Goal: Find specific fact: Find specific fact

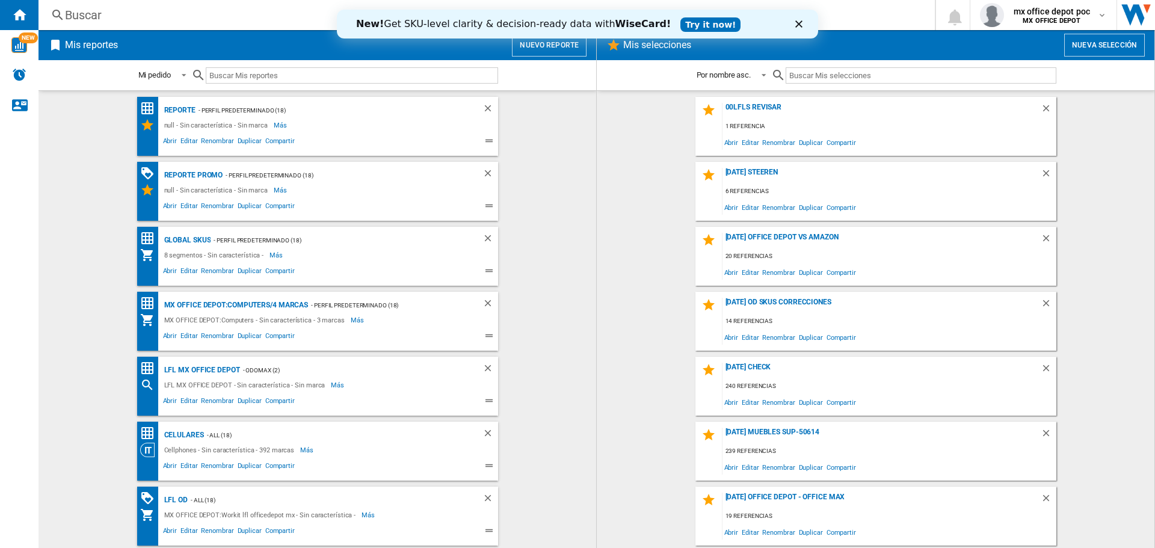
click at [242, 16] on div "Buscar" at bounding box center [484, 15] width 839 height 17
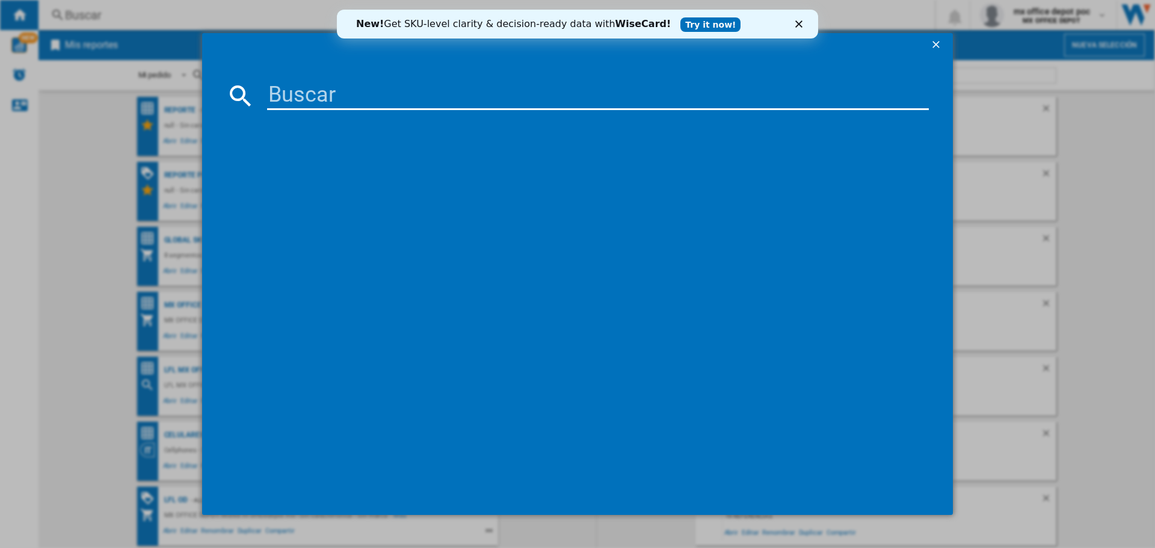
click at [291, 75] on md-dialog-content at bounding box center [577, 286] width 751 height 459
click at [329, 103] on input at bounding box center [598, 95] width 662 height 29
type input "28869"
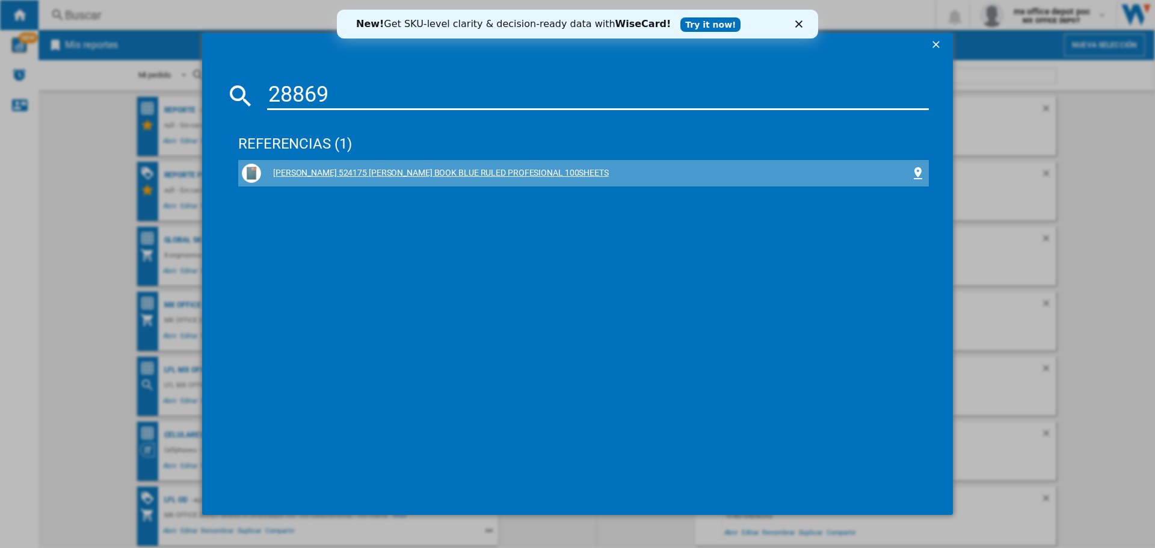
click at [384, 171] on div "[PERSON_NAME] 524175 [PERSON_NAME] BOOK BLUE RULED PROFESIONAL 100SHEETS" at bounding box center [586, 173] width 650 height 12
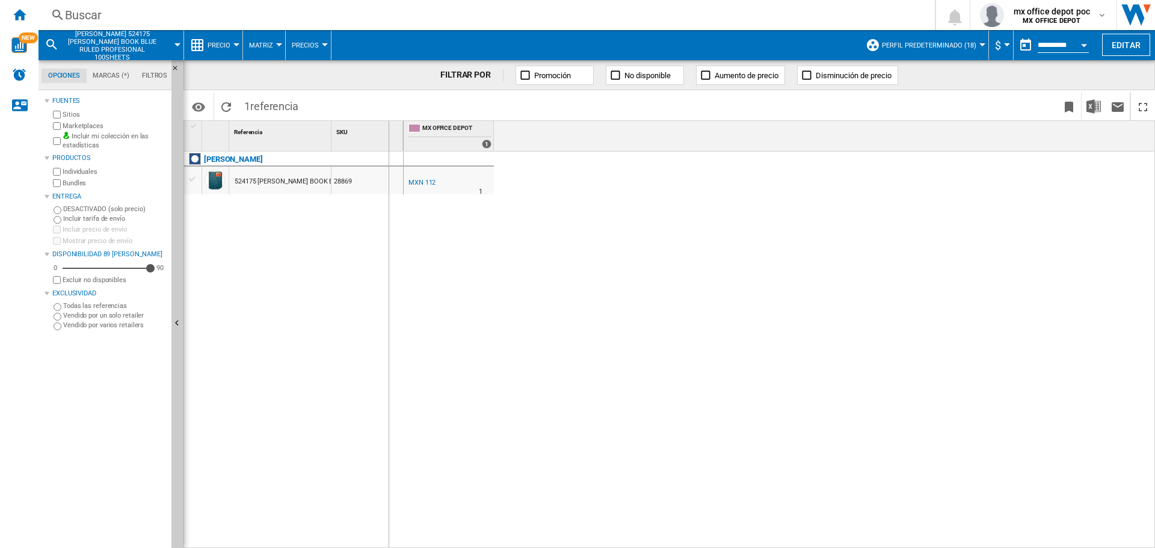
drag, startPoint x: 332, startPoint y: 126, endPoint x: 388, endPoint y: 126, distance: 56.6
click at [388, 126] on div "SKU 1" at bounding box center [368, 136] width 72 height 30
drag, startPoint x: 388, startPoint y: 126, endPoint x: 433, endPoint y: 131, distance: 44.7
click at [433, 131] on div "SKU 1" at bounding box center [424, 136] width 72 height 30
click at [969, 46] on span "Perfil predeterminado (18)" at bounding box center [929, 46] width 94 height 8
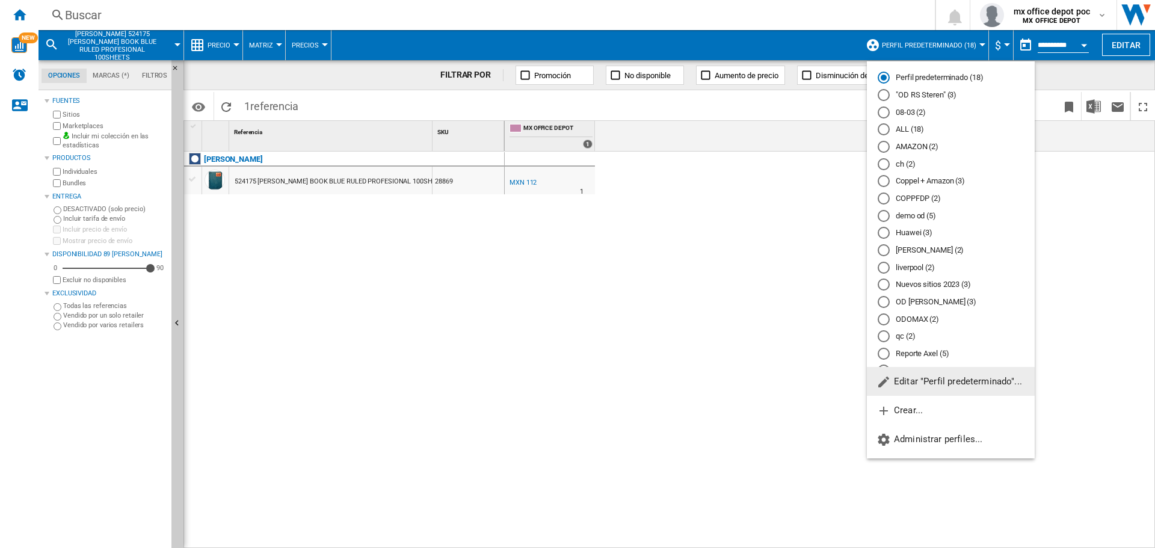
click at [961, 45] on md-backdrop at bounding box center [577, 274] width 1155 height 548
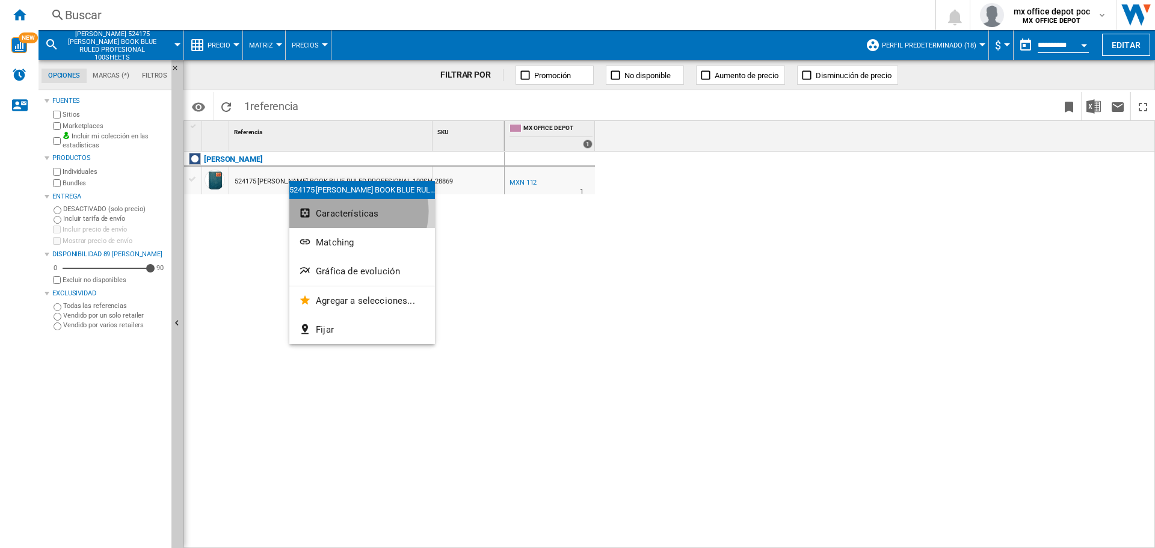
click at [358, 211] on span "Características" at bounding box center [347, 213] width 63 height 11
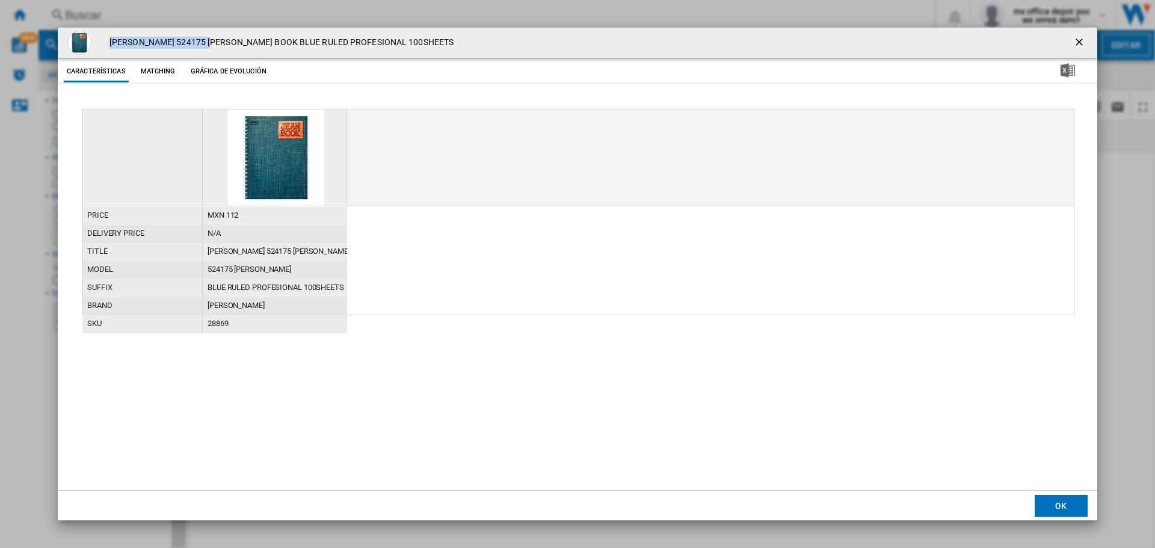
drag, startPoint x: 111, startPoint y: 39, endPoint x: 217, endPoint y: 39, distance: 105.3
click at [217, 39] on h4 "[PERSON_NAME] 524175 [PERSON_NAME] BOOK BLUE RULED PROFESIONAL 100SHEETS" at bounding box center [278, 43] width 350 height 12
copy h4 "[PERSON_NAME] 524175 [PERSON_NAME]"
click at [326, 42] on h4 "[PERSON_NAME] 524175 [PERSON_NAME] BOOK BLUE RULED PROFESIONAL 100SHEETS" at bounding box center [278, 43] width 350 height 12
copy h4 "[PERSON_NAME] 524175 [PERSON_NAME] BOOK BLUE RULED PROFESIONAL"
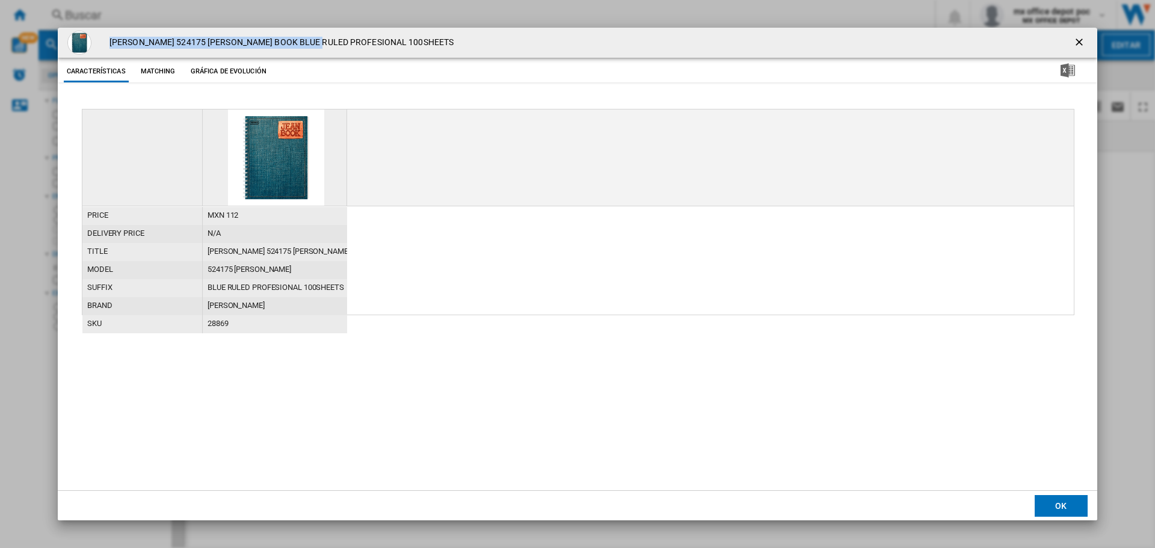
click at [1080, 38] on ng-md-icon "getI18NText('BUTTONS.CLOSE_DIALOG')" at bounding box center [1080, 43] width 14 height 14
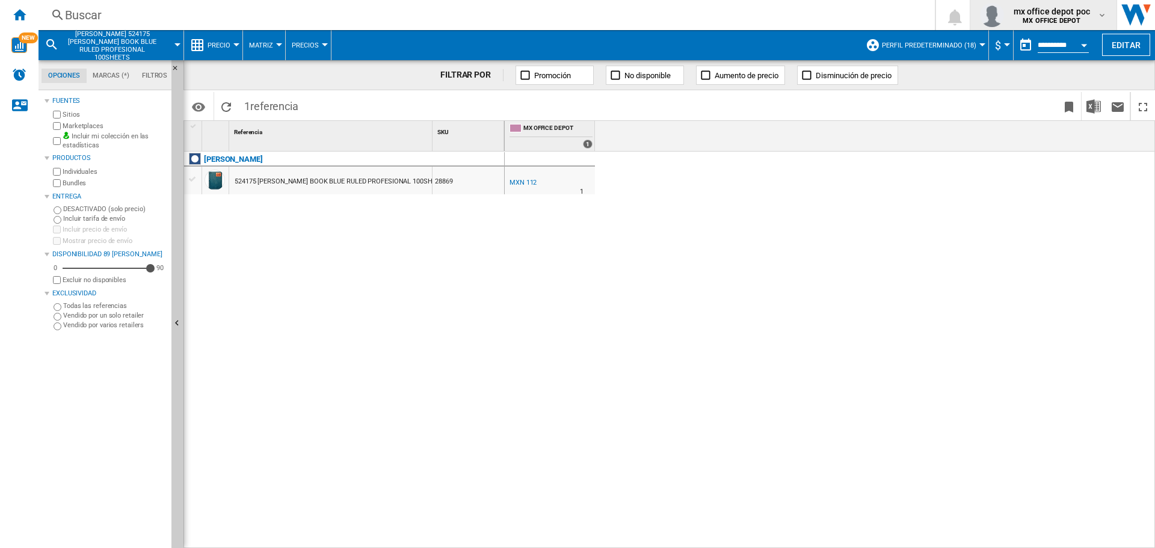
click at [1062, 5] on span "mx office depot poc" at bounding box center [1052, 11] width 77 height 12
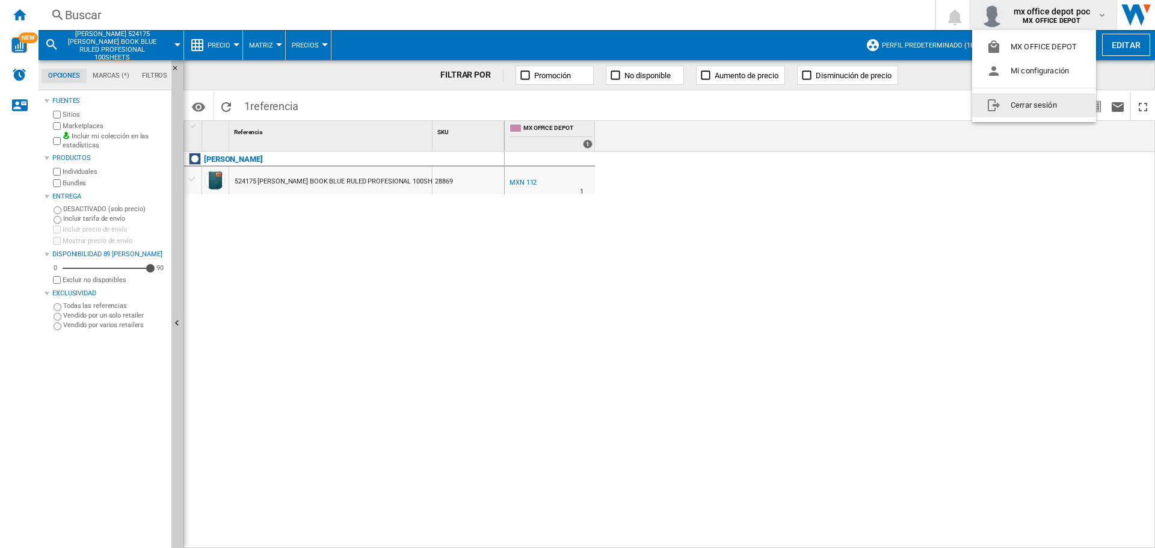
click at [1048, 108] on button "Cerrar sesión" at bounding box center [1034, 105] width 124 height 24
